Goal: Task Accomplishment & Management: Manage account settings

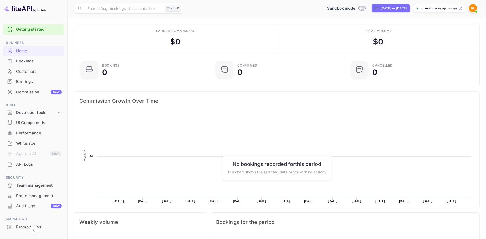
scroll to position [85, 132]
click at [30, 146] on div "Whitelabel" at bounding box center [39, 143] width 46 height 6
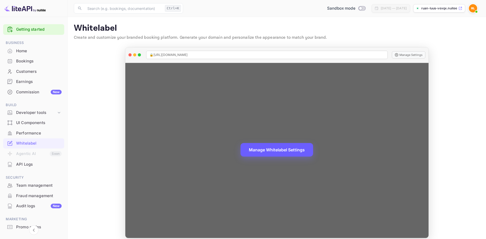
click at [281, 152] on button "Manage Whitelabel Settings" at bounding box center [277, 150] width 73 height 14
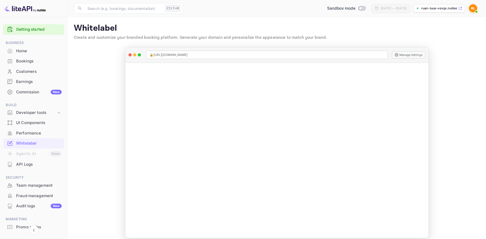
click at [26, 53] on div "Home" at bounding box center [39, 51] width 46 height 6
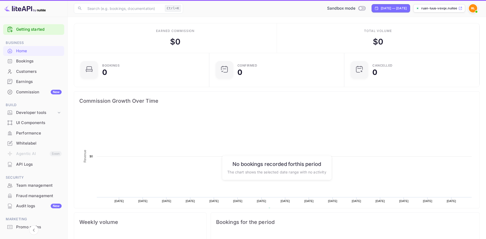
scroll to position [0, 0]
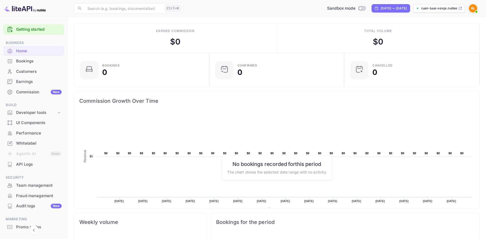
click at [477, 10] on span at bounding box center [476, 11] width 5 height 5
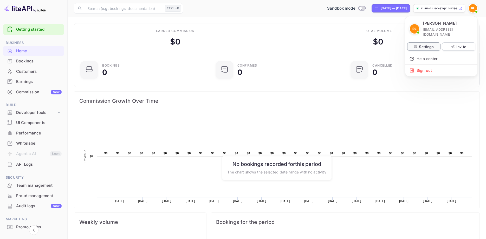
click at [427, 44] on p "Settings" at bounding box center [426, 46] width 15 height 5
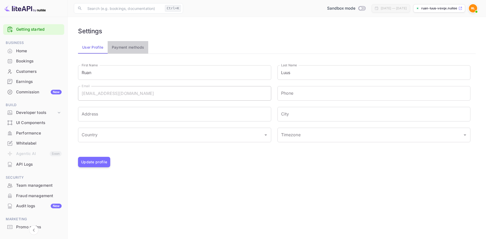
click at [125, 49] on button "Payment methods" at bounding box center [128, 47] width 41 height 12
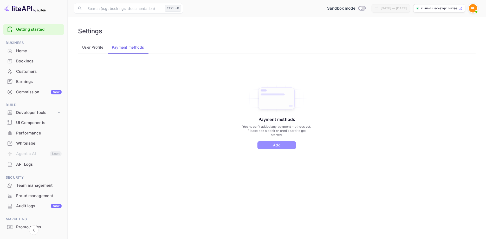
click at [282, 144] on button "Add" at bounding box center [277, 145] width 38 height 8
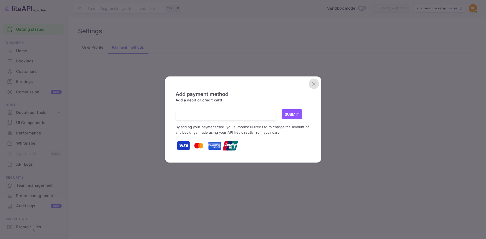
click at [313, 84] on icon "close" at bounding box center [314, 84] width 6 height 6
